Goal: Task Accomplishment & Management: Use online tool/utility

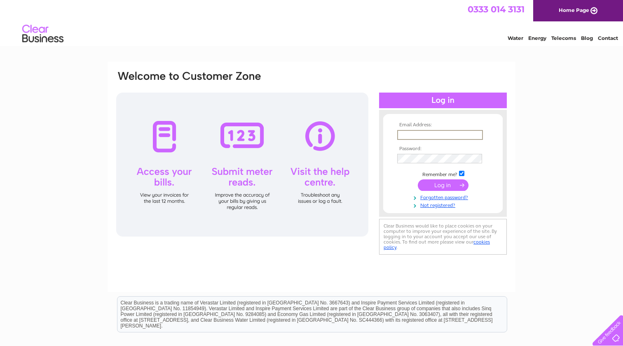
type input "[EMAIL_ADDRESS][DOMAIN_NAME]"
click at [438, 187] on input "submit" at bounding box center [443, 185] width 51 height 12
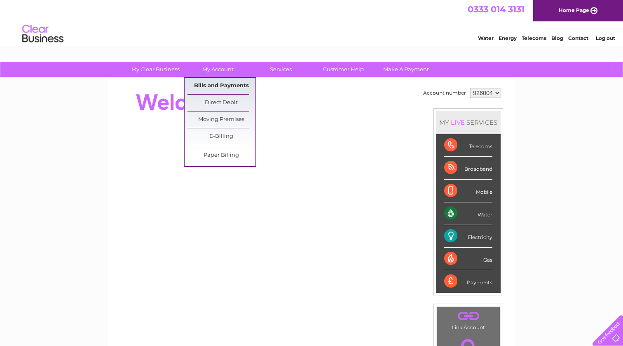
click at [219, 86] on link "Bills and Payments" at bounding box center [221, 86] width 68 height 16
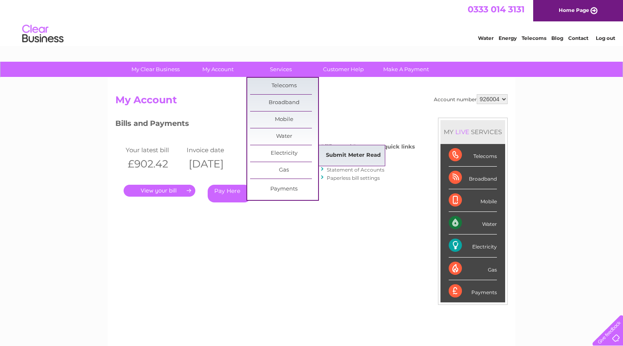
click at [347, 154] on link "Submit Meter Read" at bounding box center [353, 155] width 68 height 16
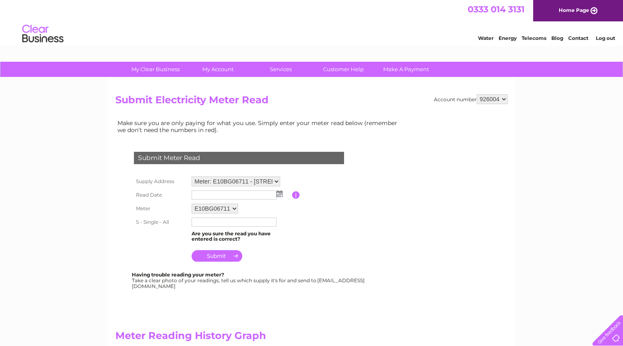
click at [278, 195] on img at bounding box center [279, 194] width 6 height 7
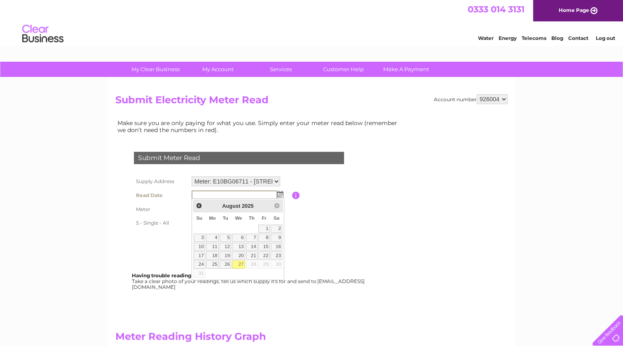
click at [242, 265] on link "27" at bounding box center [238, 265] width 13 height 8
type input "2025/08/27"
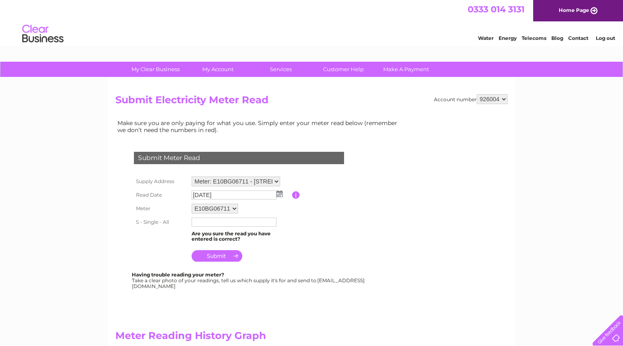
click at [224, 219] on input "text" at bounding box center [234, 222] width 85 height 9
type input "221020"
click at [220, 255] on input "submit" at bounding box center [217, 256] width 51 height 12
